Goal: Task Accomplishment & Management: Manage account settings

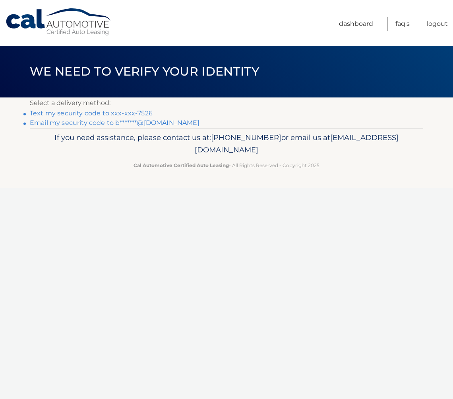
click at [69, 115] on link "Text my security code to xxx-xxx-7526" at bounding box center [91, 113] width 123 height 8
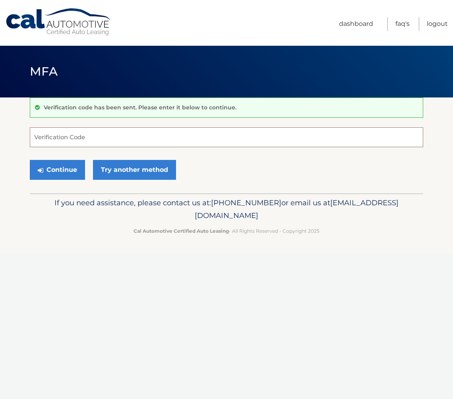
click at [75, 130] on input "Verification Code" at bounding box center [227, 137] width 394 height 20
type input "940870"
click at [56, 168] on button "Continue" at bounding box center [57, 170] width 55 height 20
click at [61, 171] on button "Continue" at bounding box center [57, 170] width 55 height 20
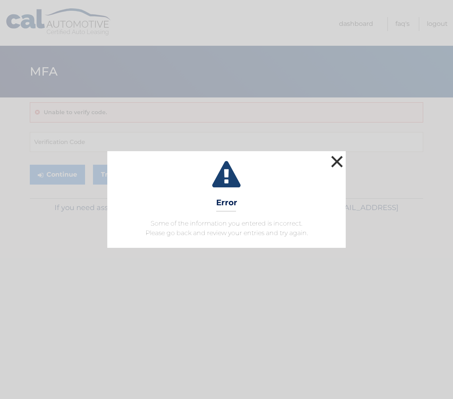
click at [335, 162] on button "×" at bounding box center [337, 162] width 16 height 16
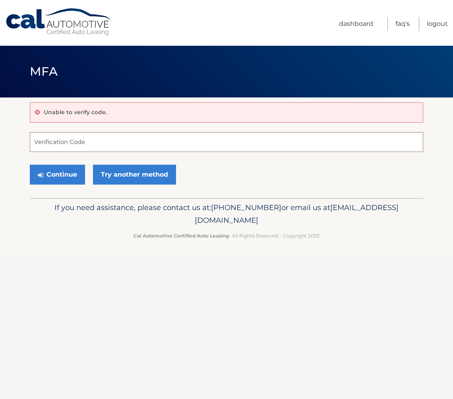
click at [109, 140] on input "Verification Code" at bounding box center [227, 142] width 394 height 20
type input "940870"
click at [57, 176] on button "Continue" at bounding box center [57, 175] width 55 height 20
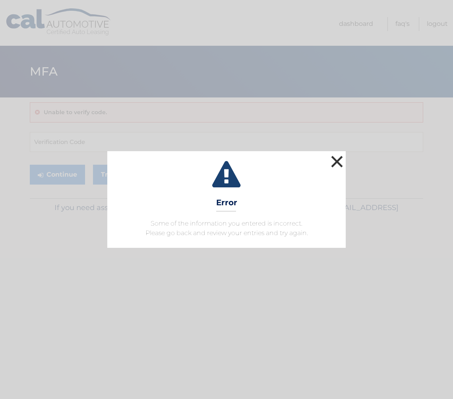
click at [338, 164] on button "×" at bounding box center [337, 162] width 16 height 16
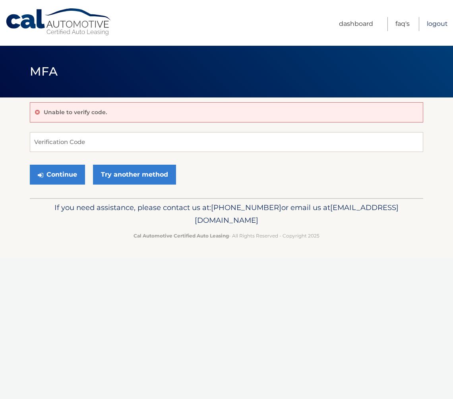
click at [436, 21] on link "Logout" at bounding box center [437, 24] width 21 height 14
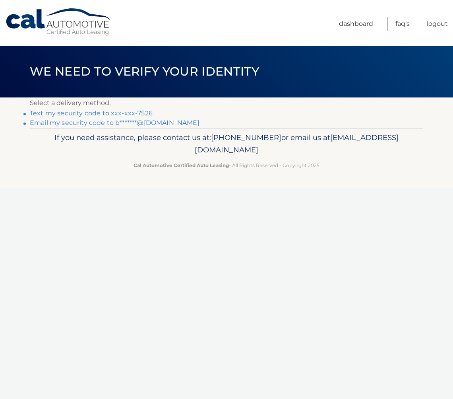
click at [90, 114] on link "Text my security code to xxx-xxx-7526" at bounding box center [91, 113] width 123 height 8
click at [84, 115] on link "Text my security code to xxx-xxx-7526" at bounding box center [91, 113] width 123 height 8
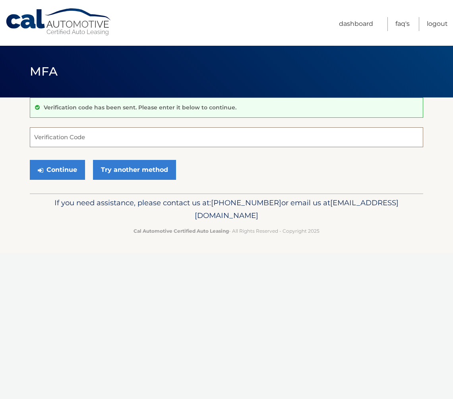
click at [77, 140] on input "Verification Code" at bounding box center [227, 137] width 394 height 20
type input "008719"
click at [68, 171] on button "Continue" at bounding box center [57, 170] width 55 height 20
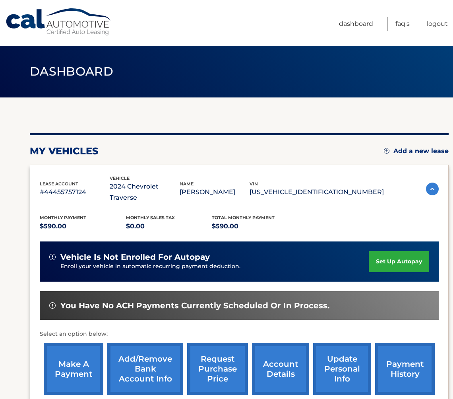
click at [69, 354] on link "make a payment" at bounding box center [74, 369] width 60 height 52
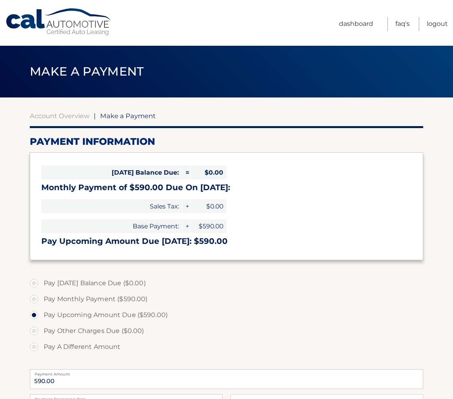
select select "MjZkMTMyYzQtZDg3Yi00NDMyLTgyMmQtZTJmNTI5NGM4NjUx"
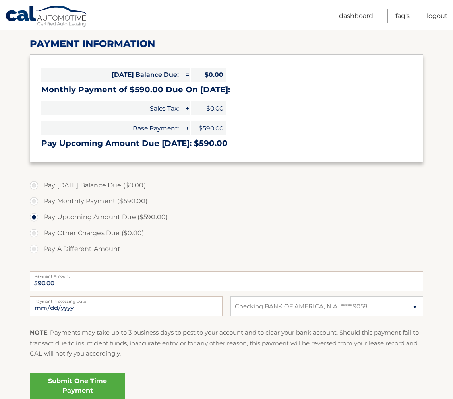
scroll to position [131, 0]
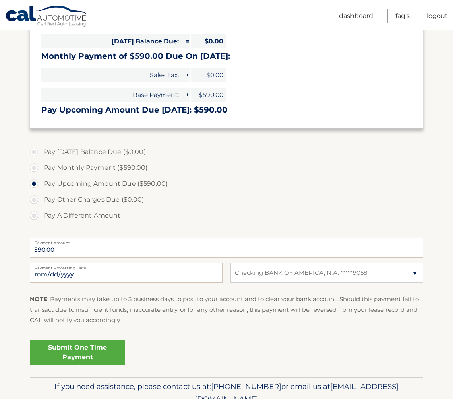
click at [57, 352] on link "Submit One Time Payment" at bounding box center [77, 352] width 95 height 25
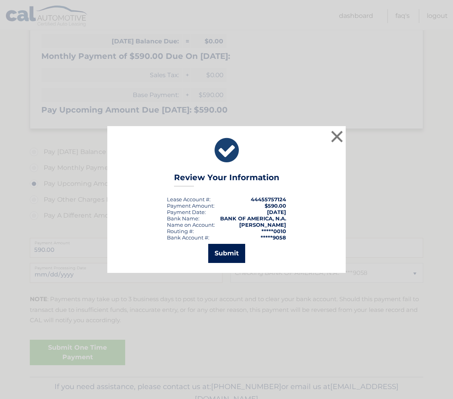
click at [227, 252] on button "Submit" at bounding box center [226, 253] width 37 height 19
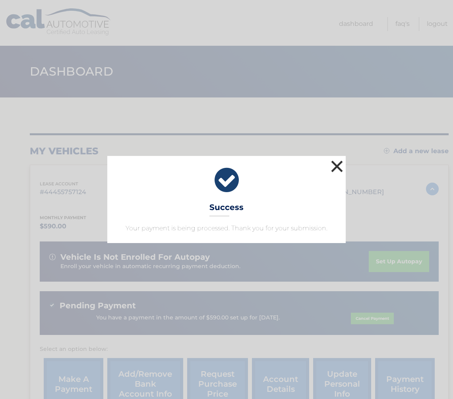
click at [336, 167] on button "×" at bounding box center [337, 166] width 16 height 16
click at [336, 167] on div "lease account #44455757124 vehicle 2024 Chevrolet Traverse name [PERSON_NAME] v…" at bounding box center [239, 295] width 419 height 260
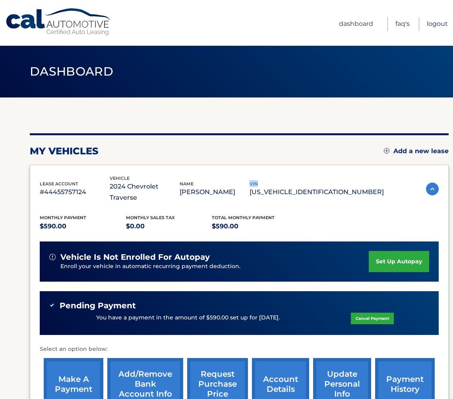
click at [431, 23] on link "Logout" at bounding box center [437, 24] width 21 height 14
